Goal: Information Seeking & Learning: Learn about a topic

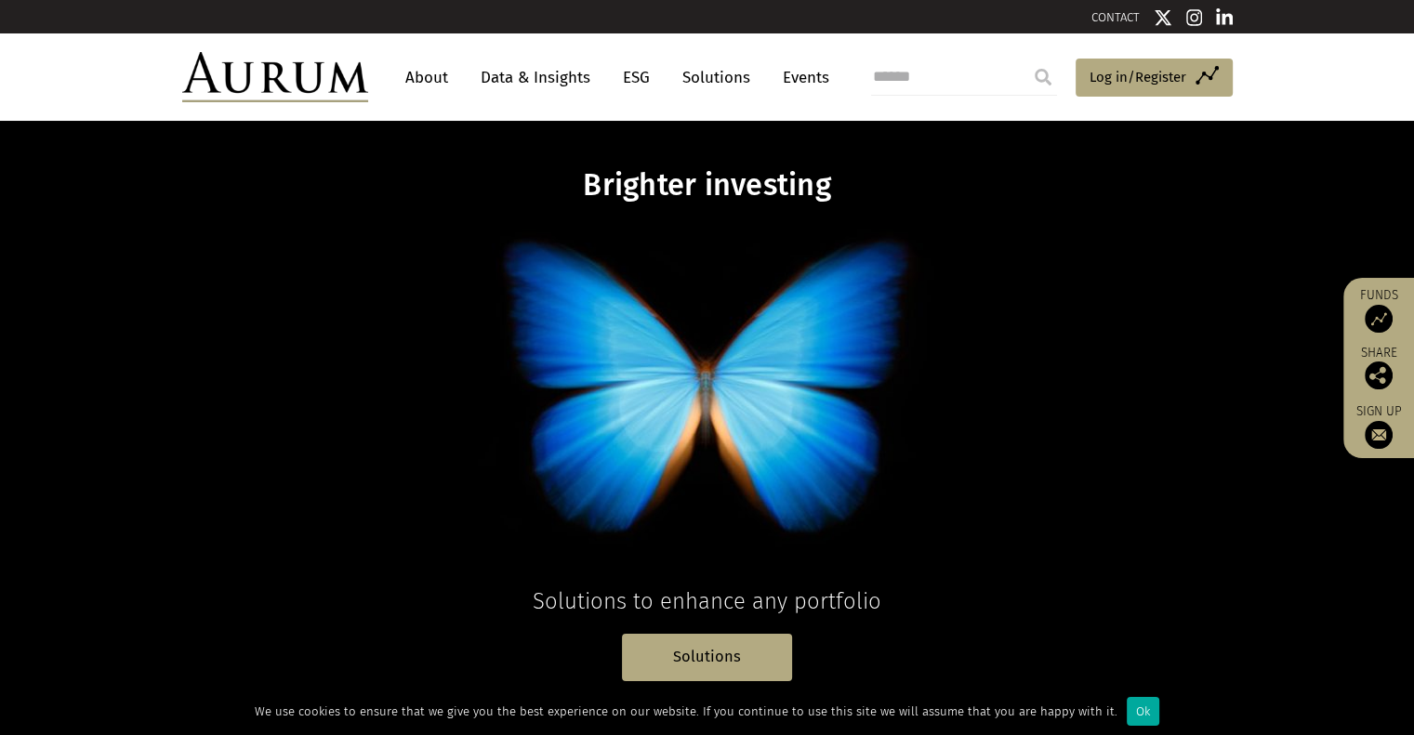
click at [495, 75] on link "Data & Insights" at bounding box center [535, 77] width 128 height 34
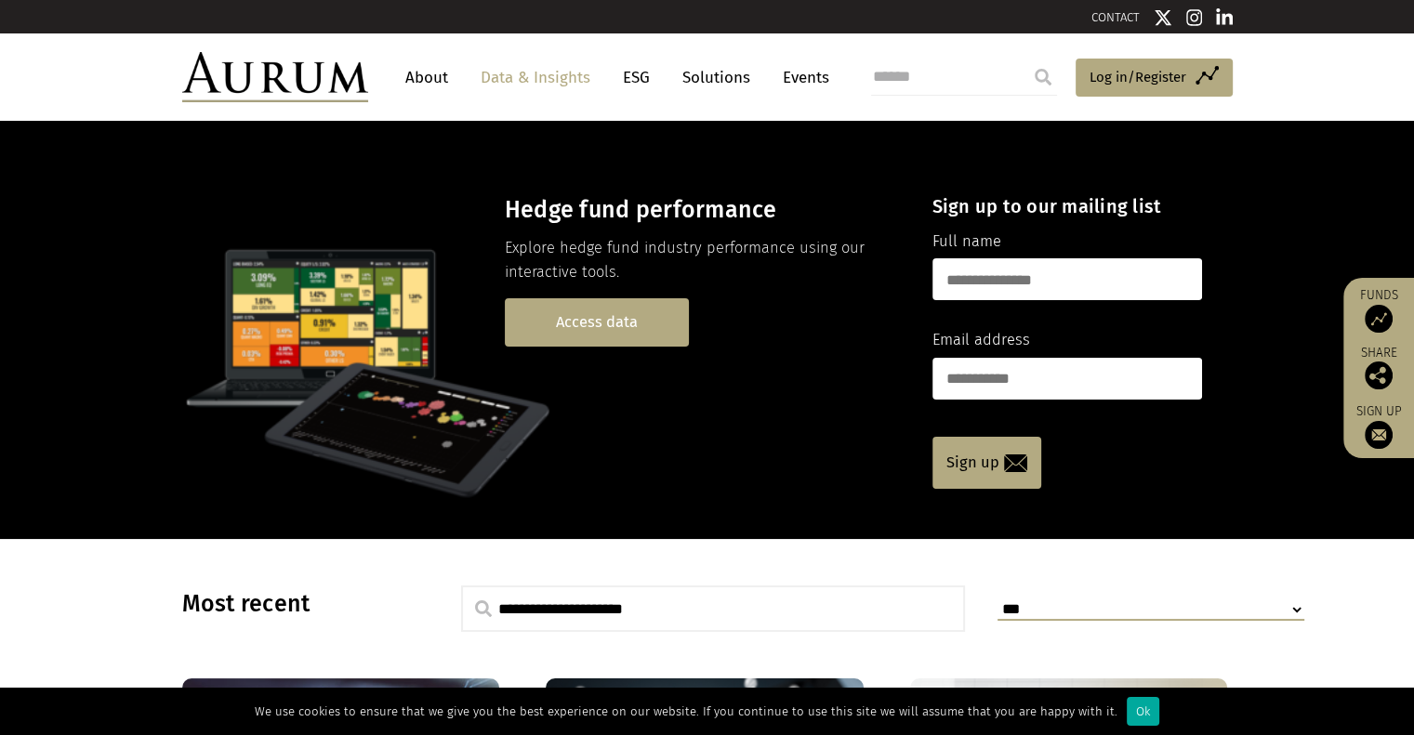
click at [564, 312] on link "Access data" at bounding box center [597, 321] width 184 height 47
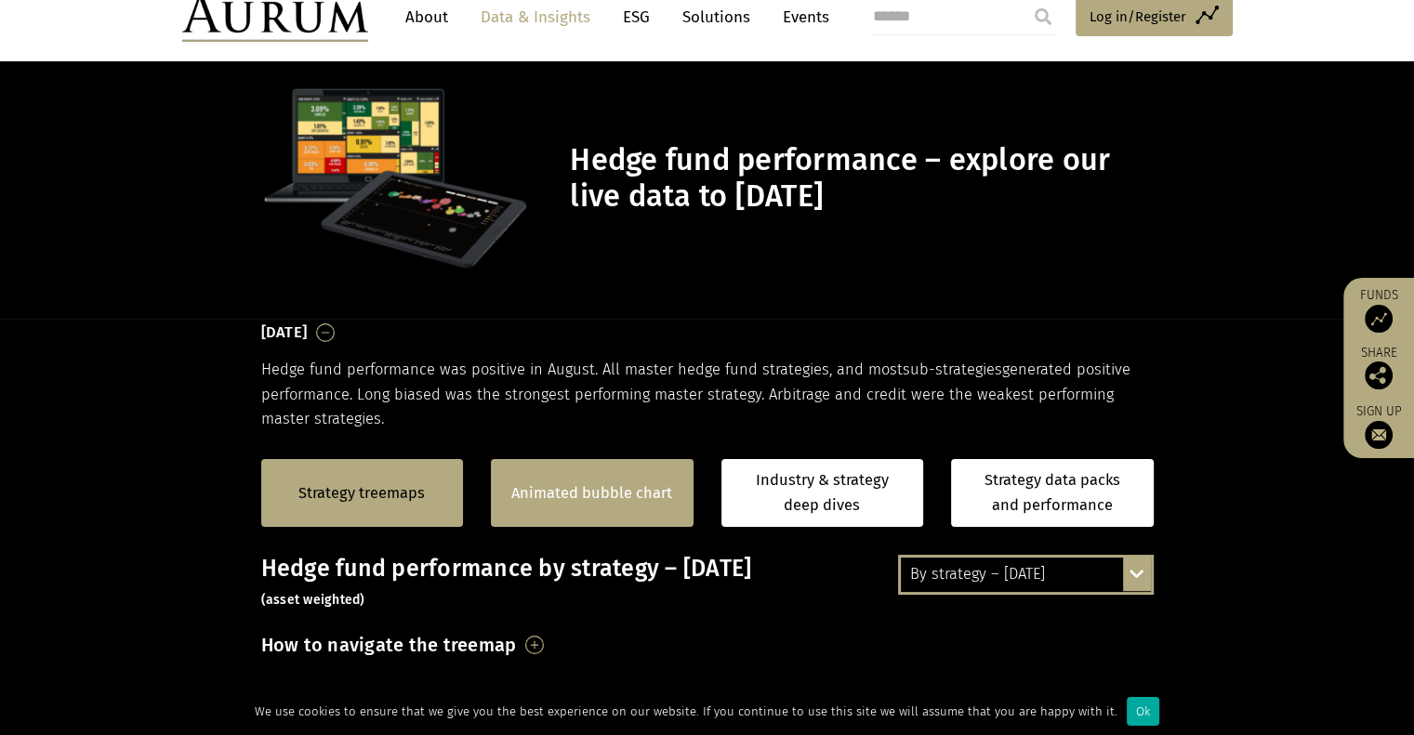
scroll to position [93, 0]
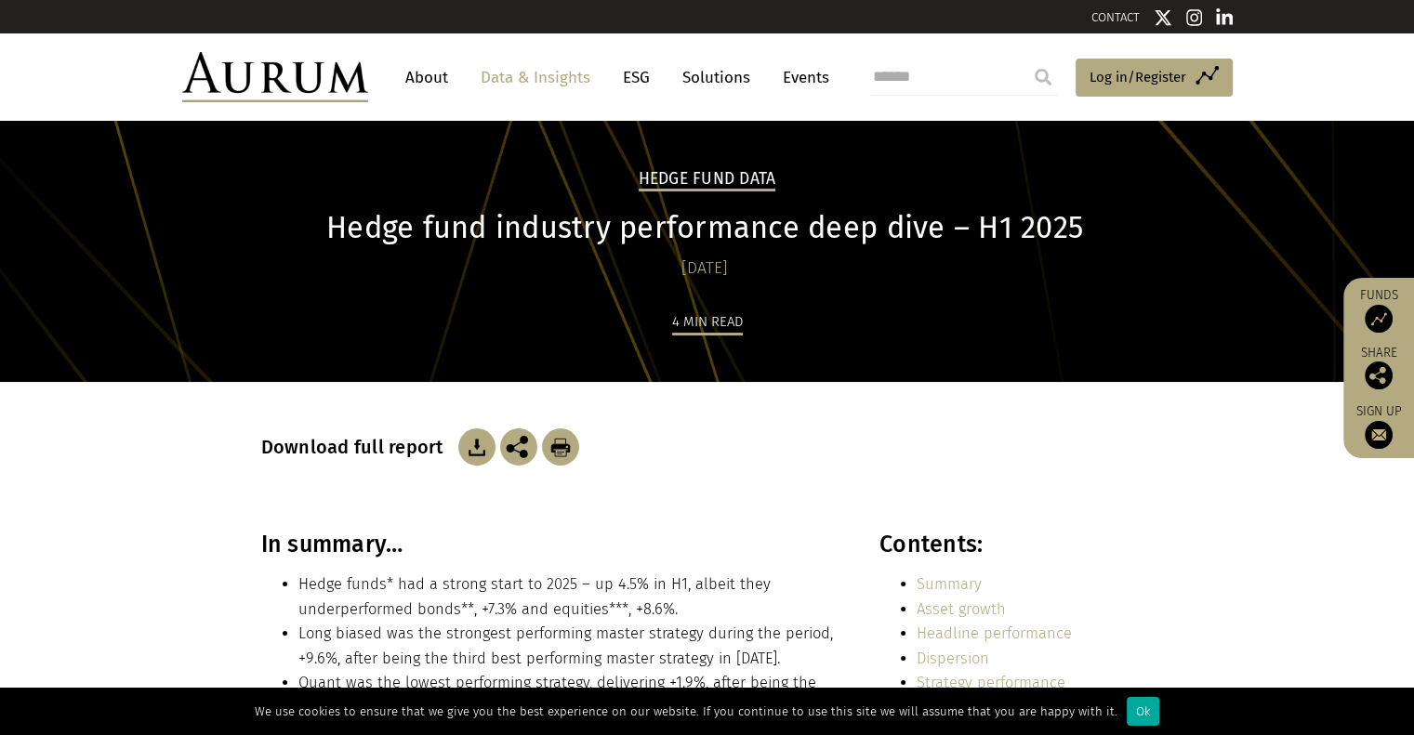
click at [554, 75] on link "Data & Insights" at bounding box center [535, 77] width 128 height 34
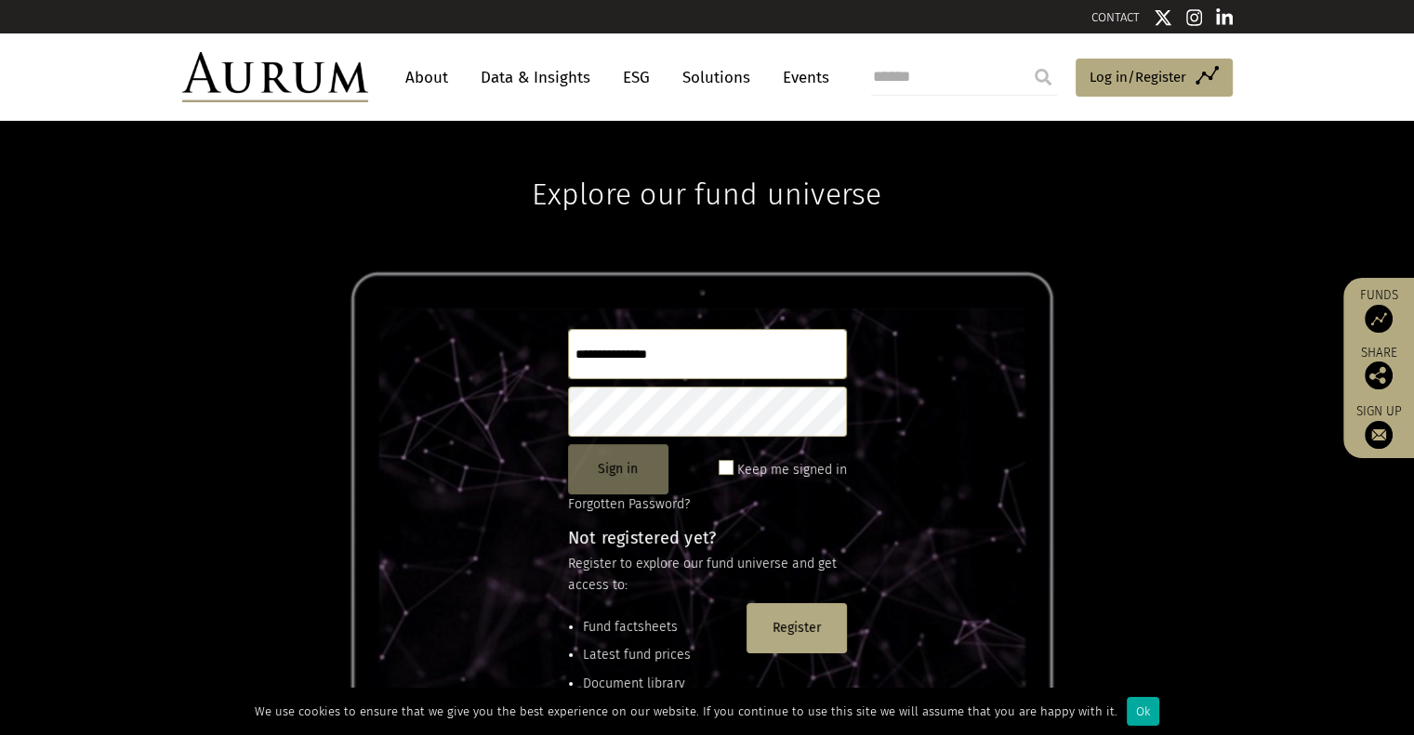
type input "**********"
click at [643, 463] on button "Sign in" at bounding box center [618, 469] width 100 height 50
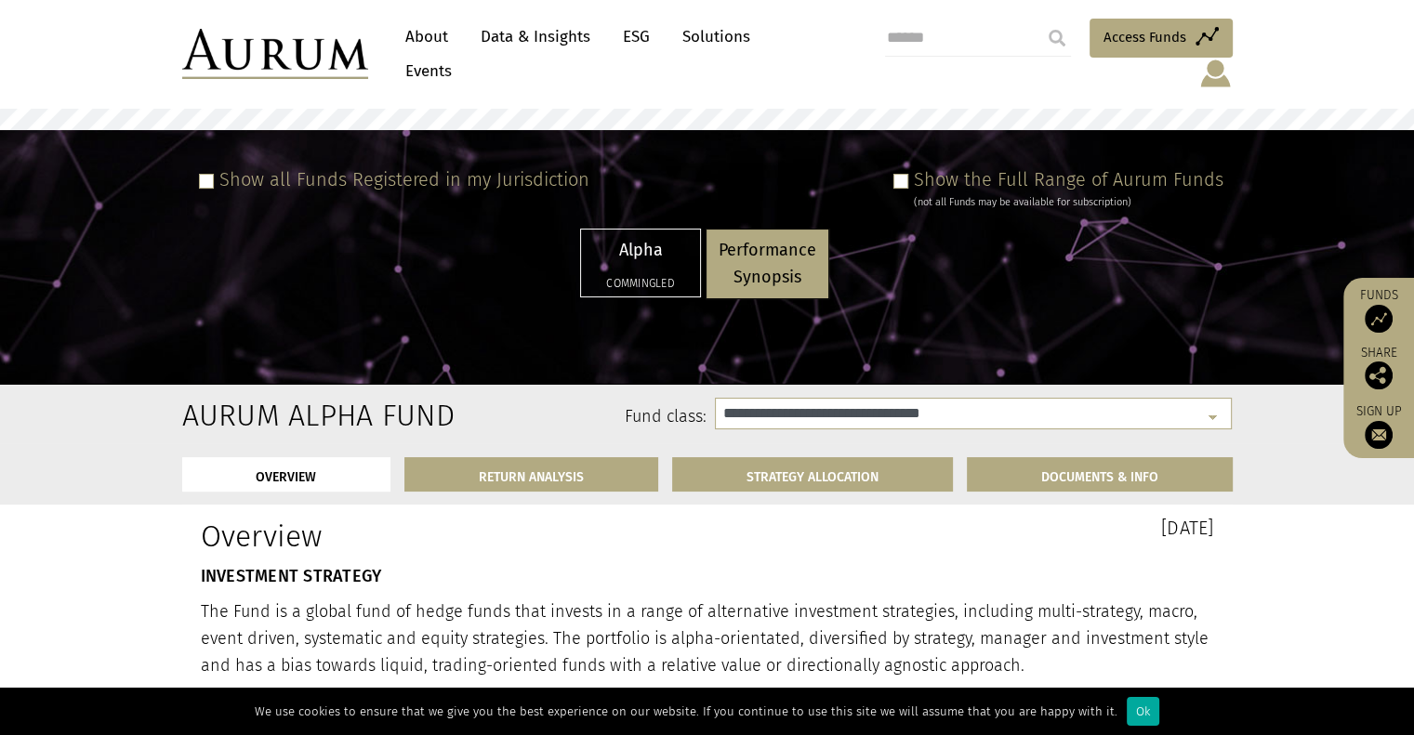
scroll to position [93, 0]
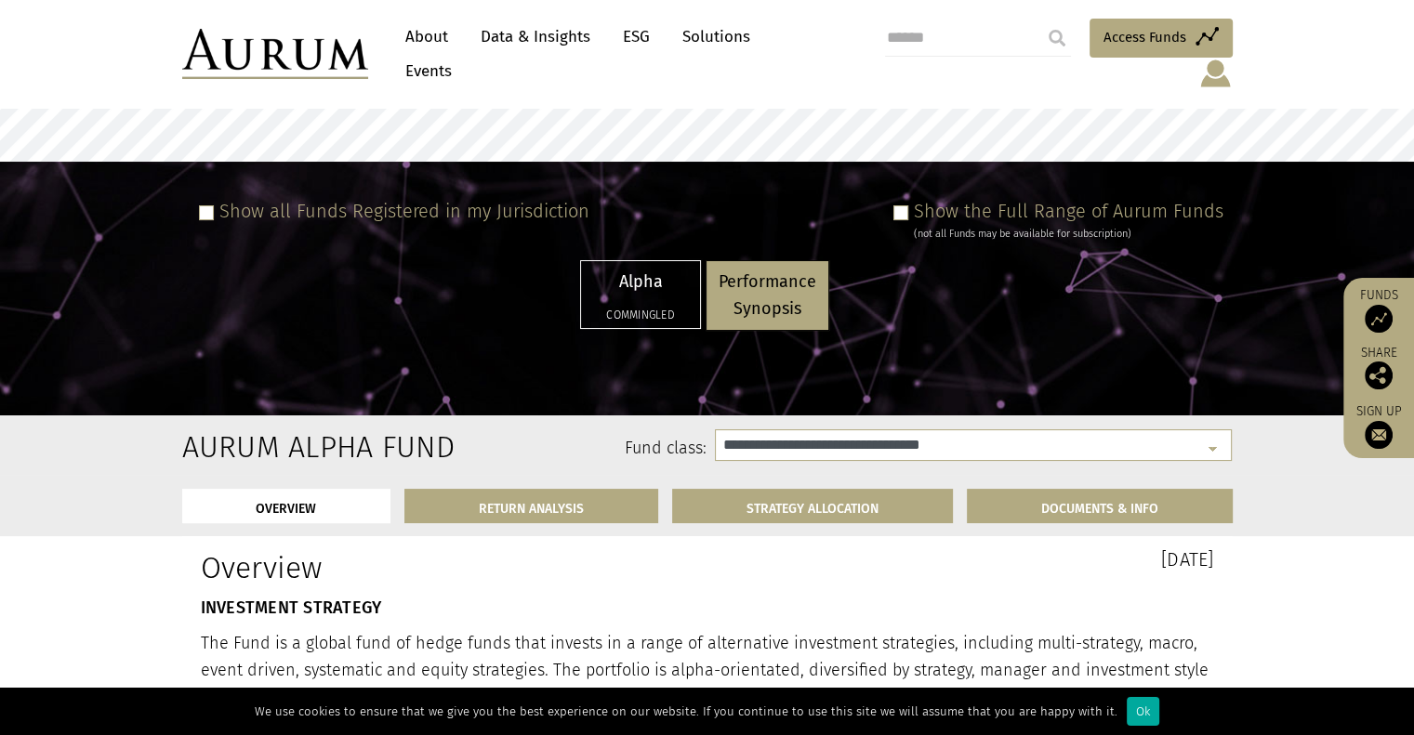
select select "**********"
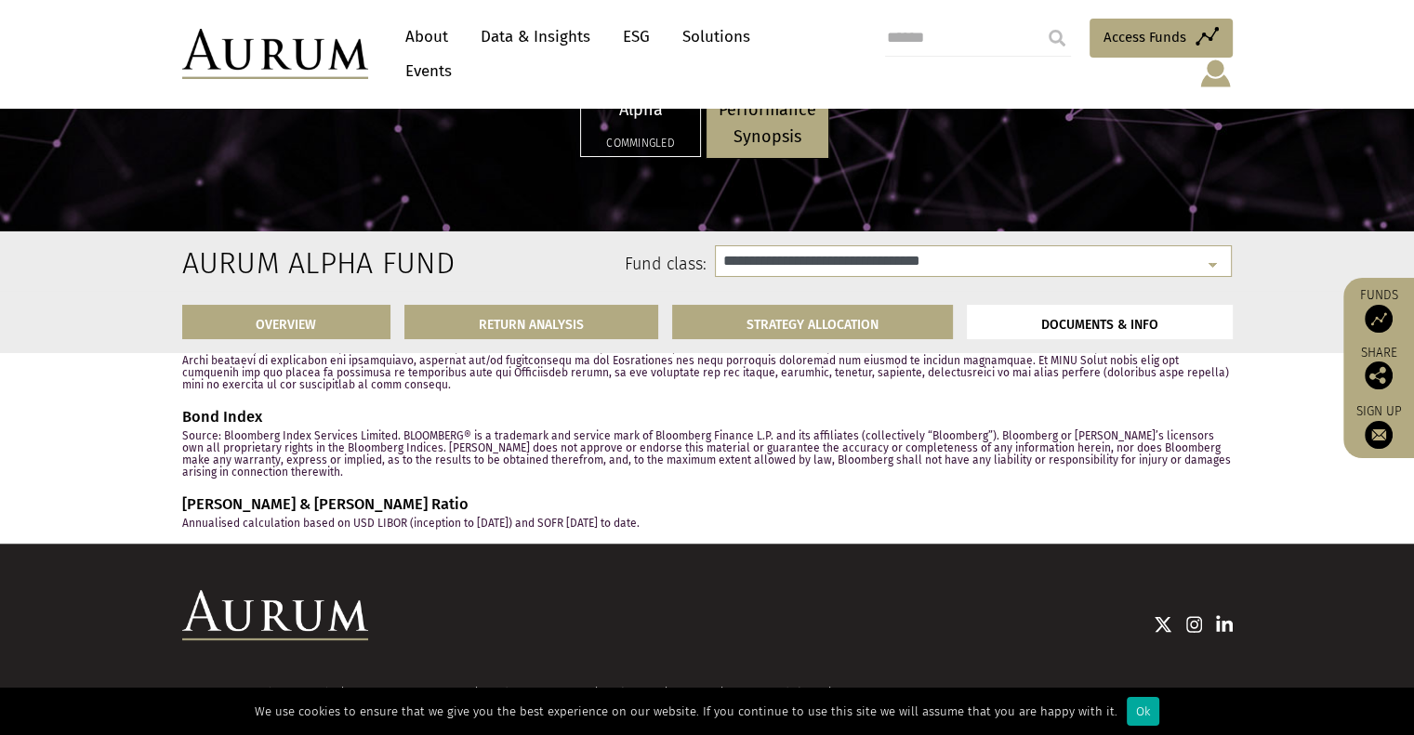
scroll to position [7571, 0]
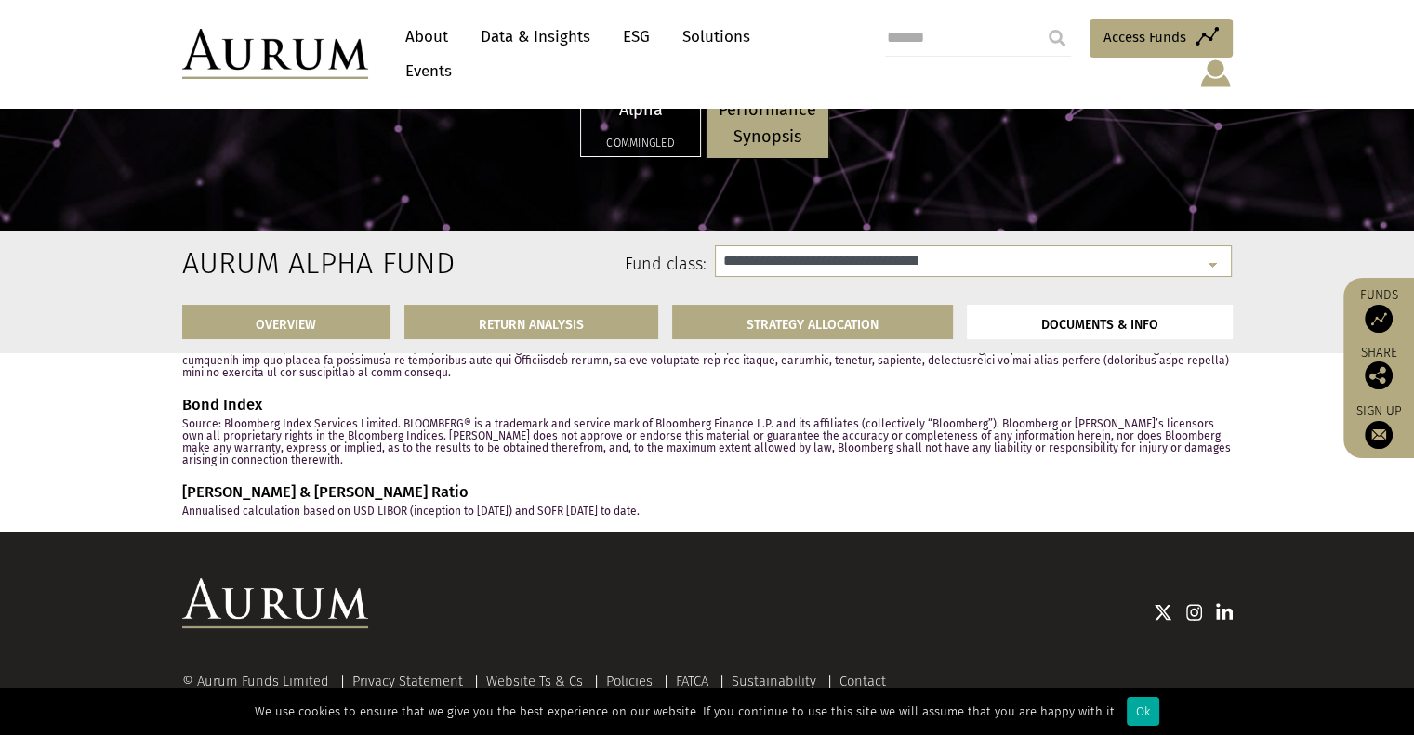
click at [554, 46] on link "Data & Insights" at bounding box center [535, 37] width 128 height 34
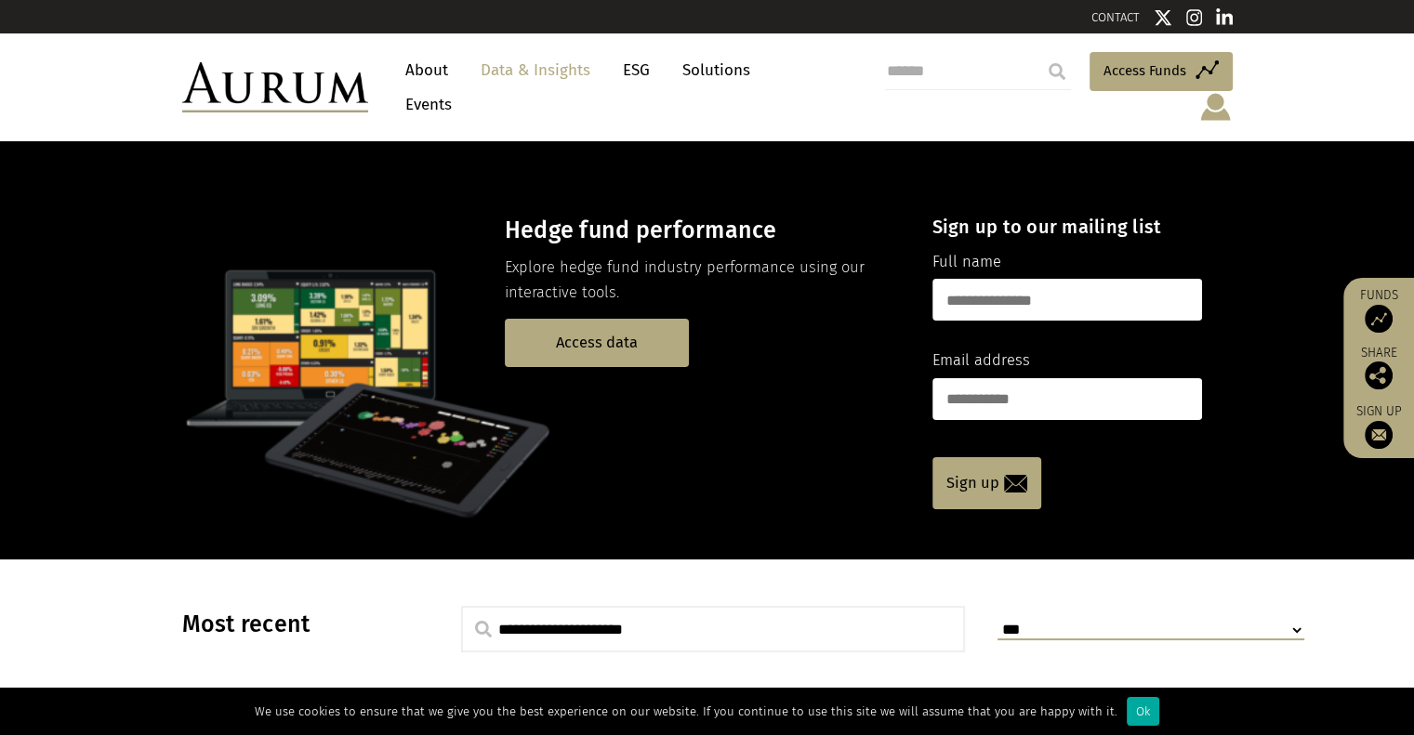
click at [151, 494] on div "Hedge fund performance Explore hedge fund industry performance using our intera…" at bounding box center [707, 350] width 1414 height 418
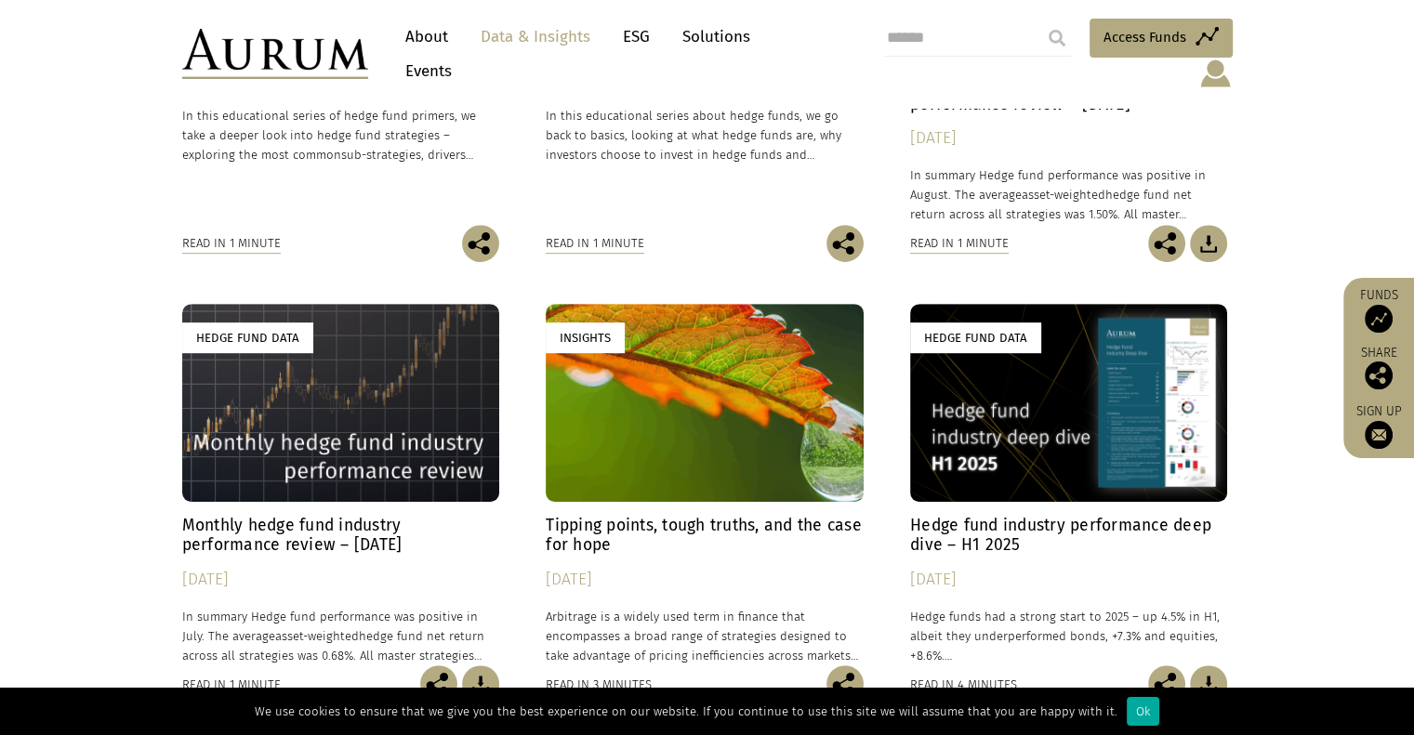
scroll to position [558, 0]
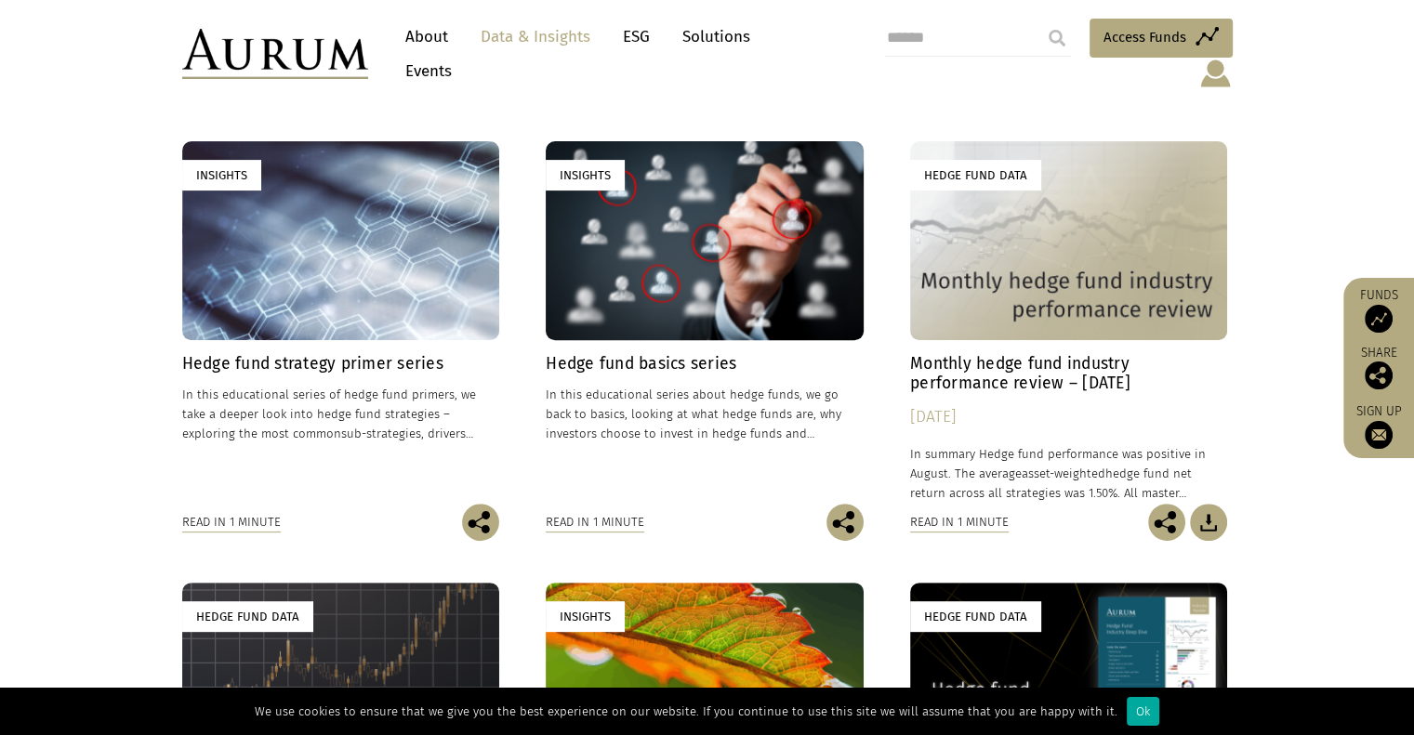
click at [580, 275] on div "Insights" at bounding box center [705, 240] width 318 height 198
